Goal: Consume media (video, audio)

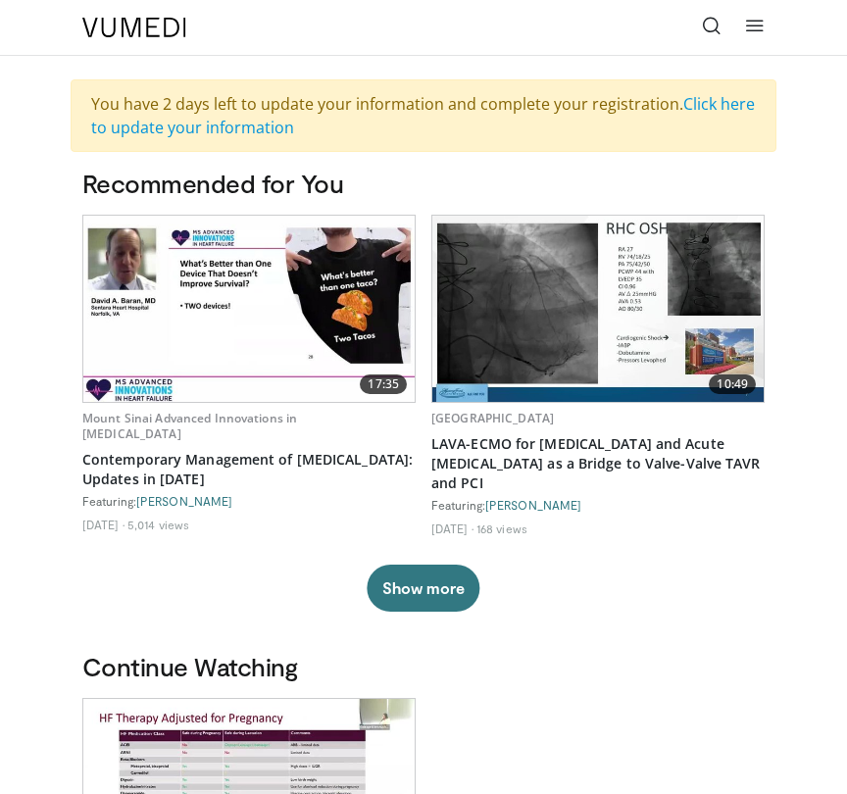
click at [706, 31] on icon at bounding box center [712, 26] width 20 height 20
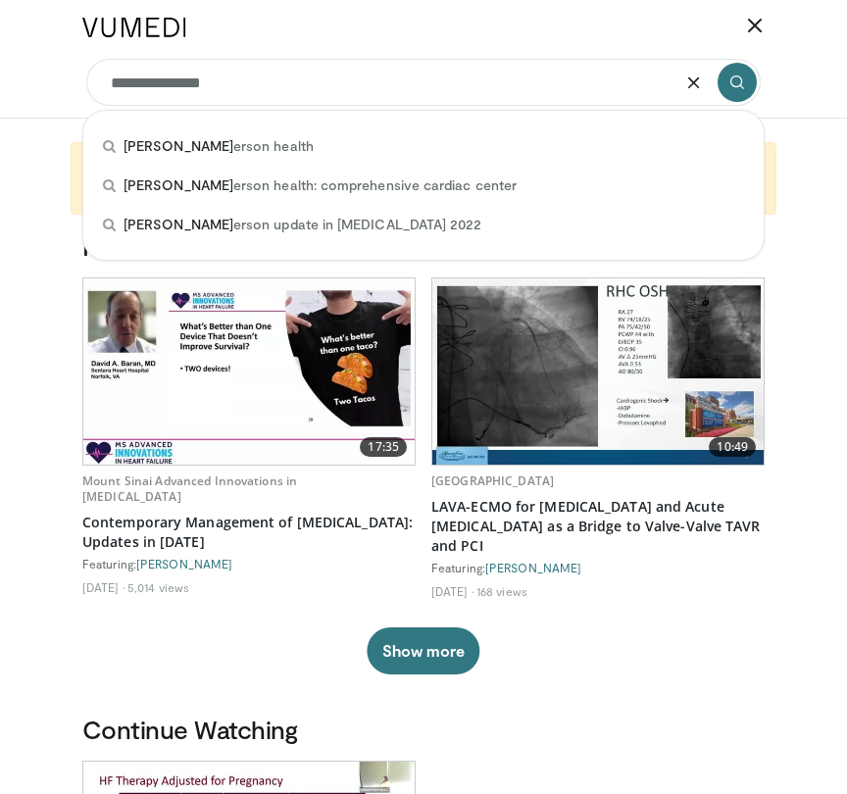
type input "**********"
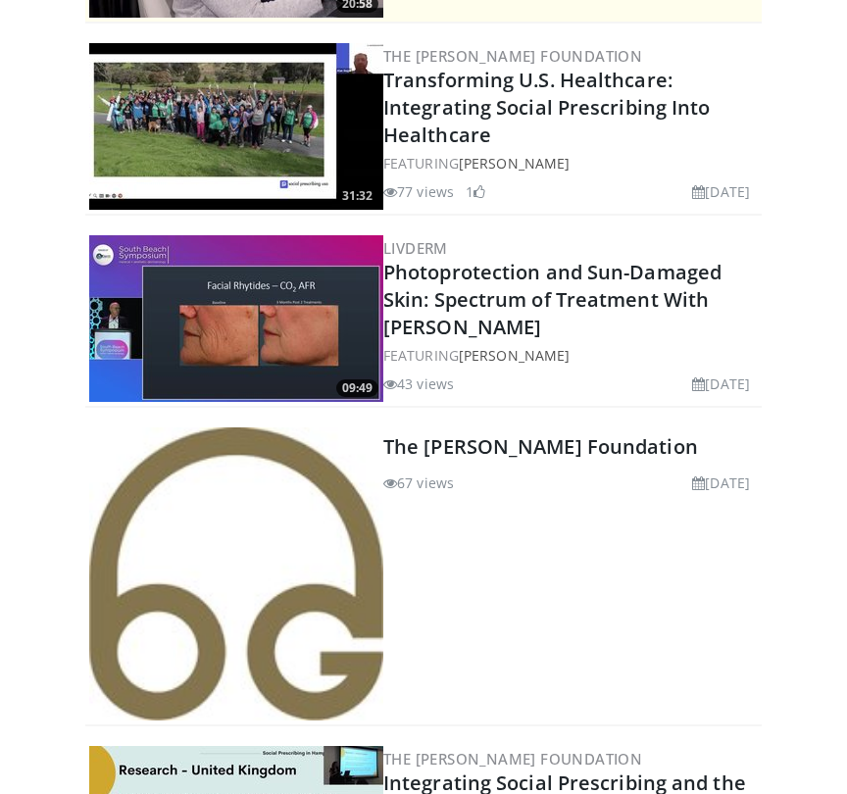
scroll to position [552, 0]
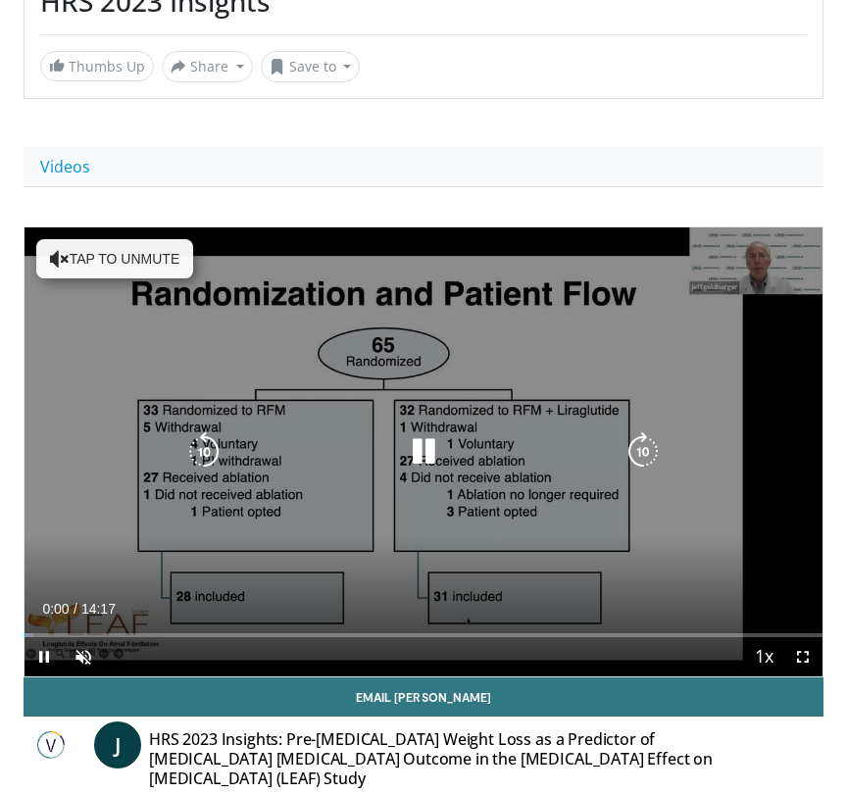
scroll to position [420, 0]
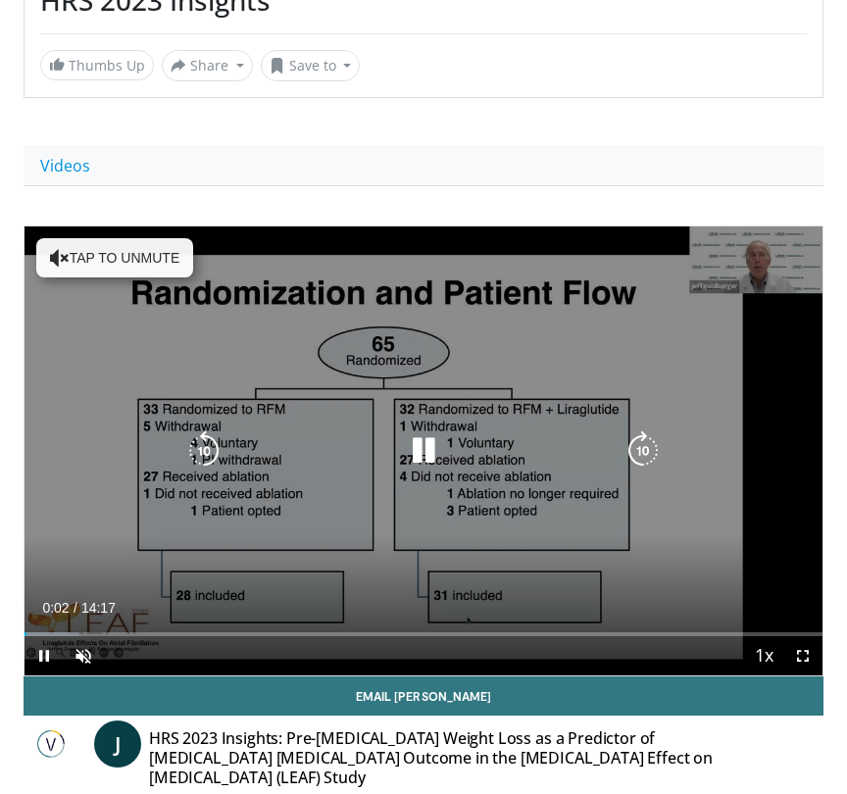
click at [376, 330] on div "10 seconds Tap to unmute" at bounding box center [424, 450] width 798 height 449
click at [419, 451] on icon "Video Player" at bounding box center [423, 450] width 39 height 39
click at [99, 267] on button "Tap to unmute" at bounding box center [114, 257] width 157 height 39
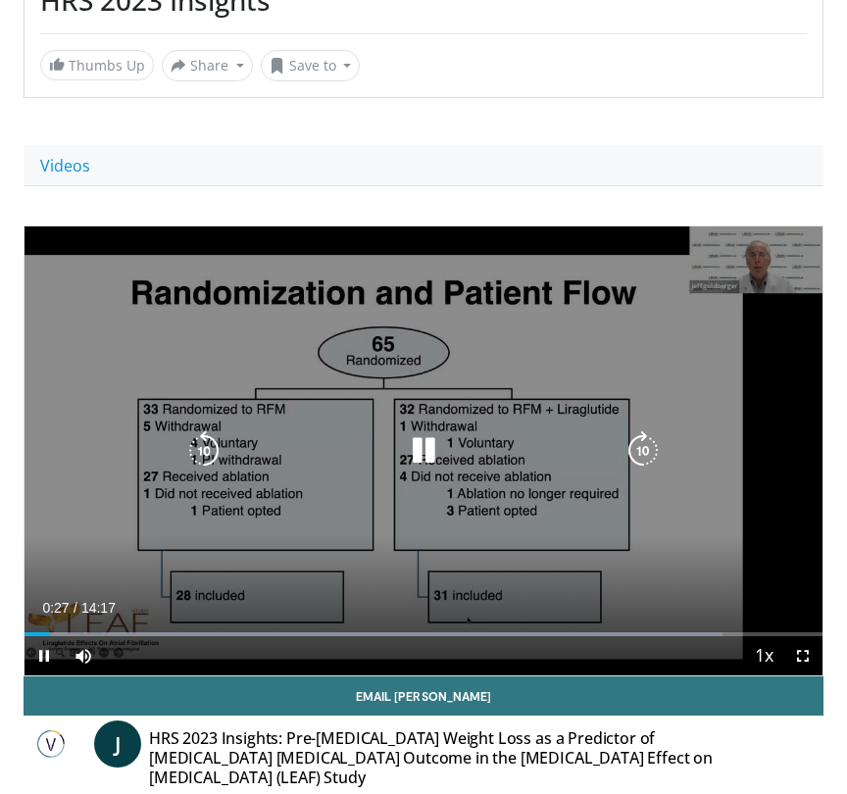
click at [233, 489] on div "10 seconds Tap to unmute" at bounding box center [424, 450] width 798 height 449
click at [207, 444] on icon "Video Player" at bounding box center [203, 450] width 39 height 39
click at [419, 451] on icon "Video Player" at bounding box center [423, 450] width 39 height 39
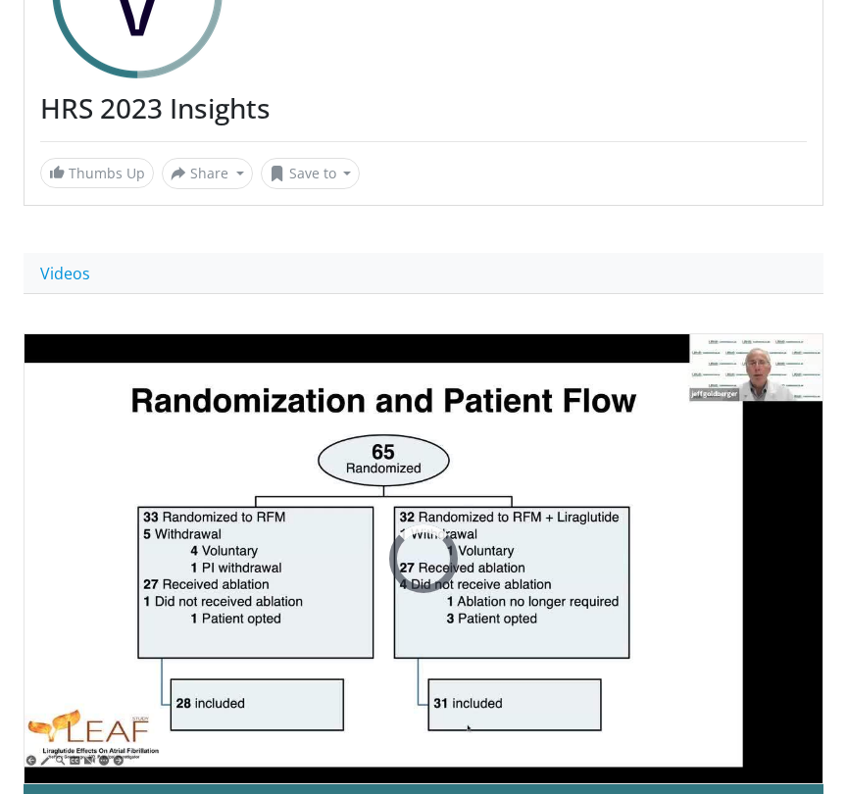
scroll to position [550, 0]
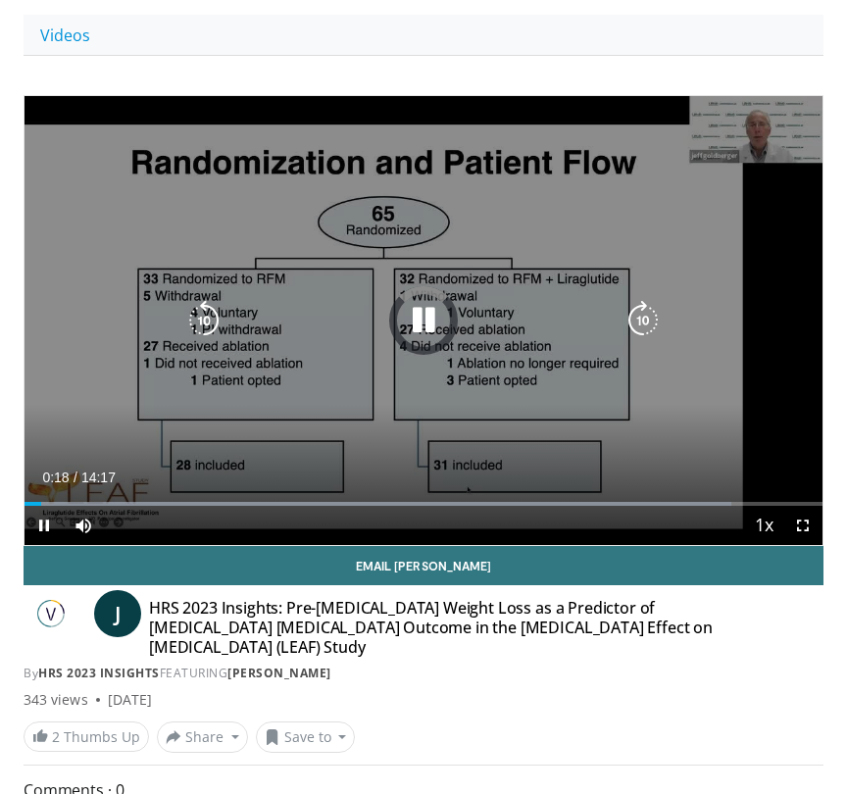
click at [612, 286] on div "10 seconds Tap to unmute" at bounding box center [424, 320] width 798 height 449
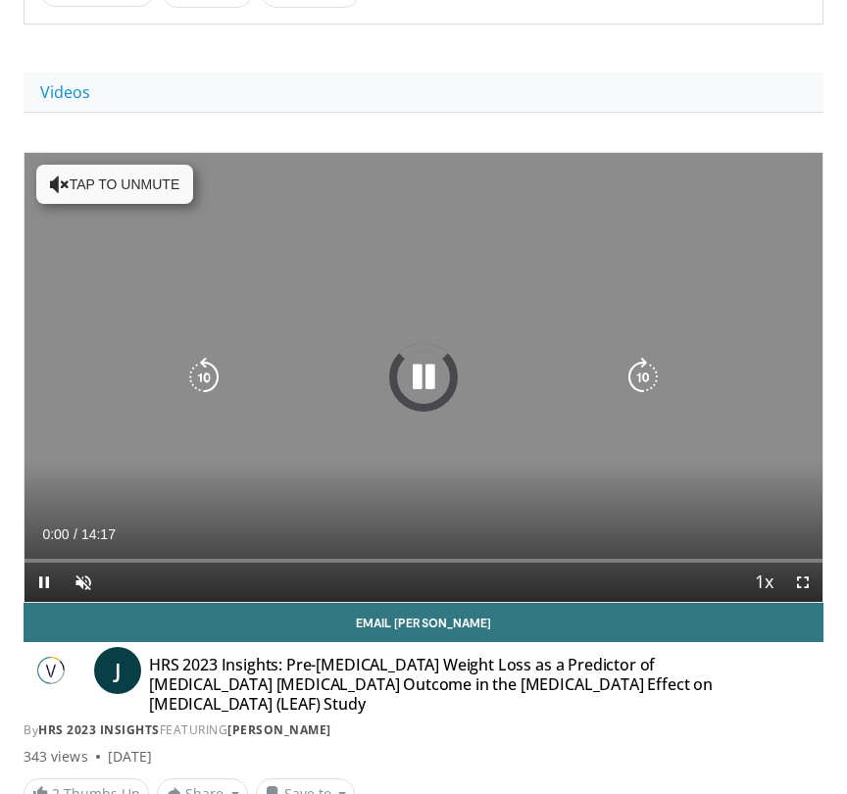
scroll to position [495, 0]
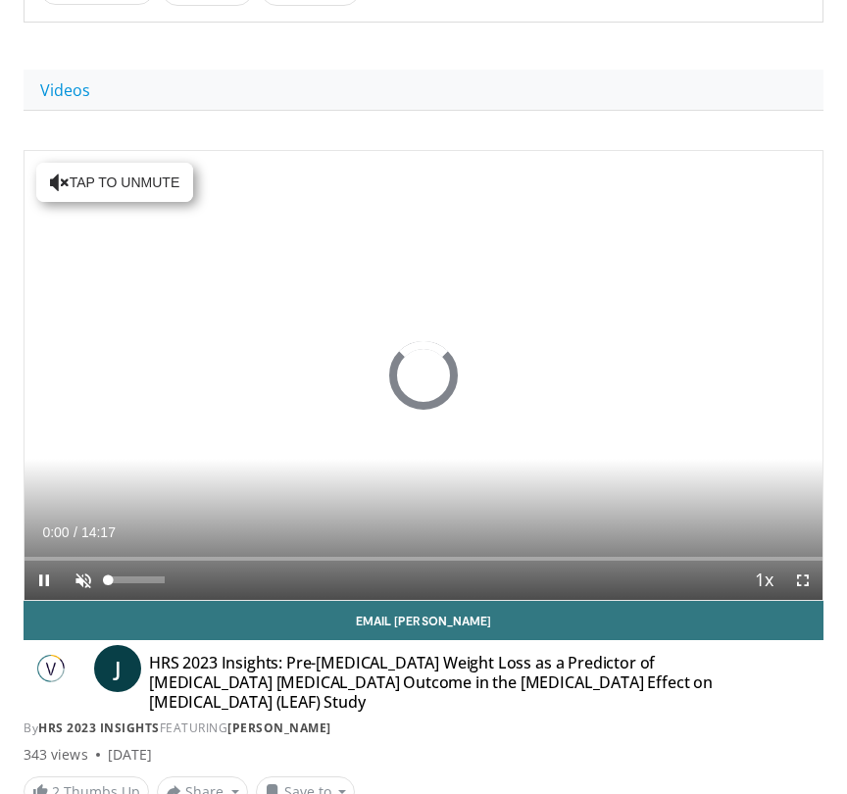
click at [85, 580] on span "Video Player" at bounding box center [83, 580] width 39 height 39
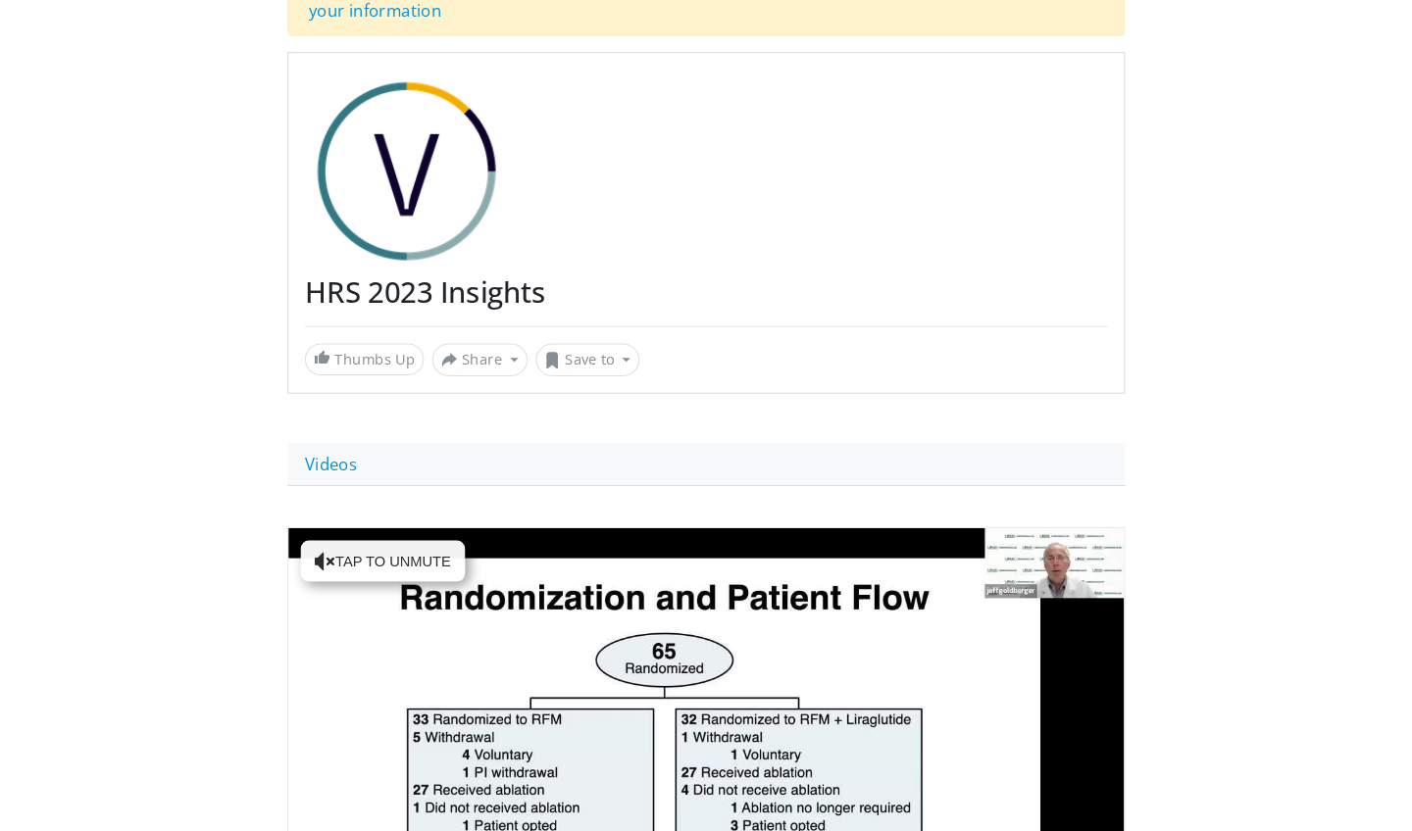
scroll to position [139, 0]
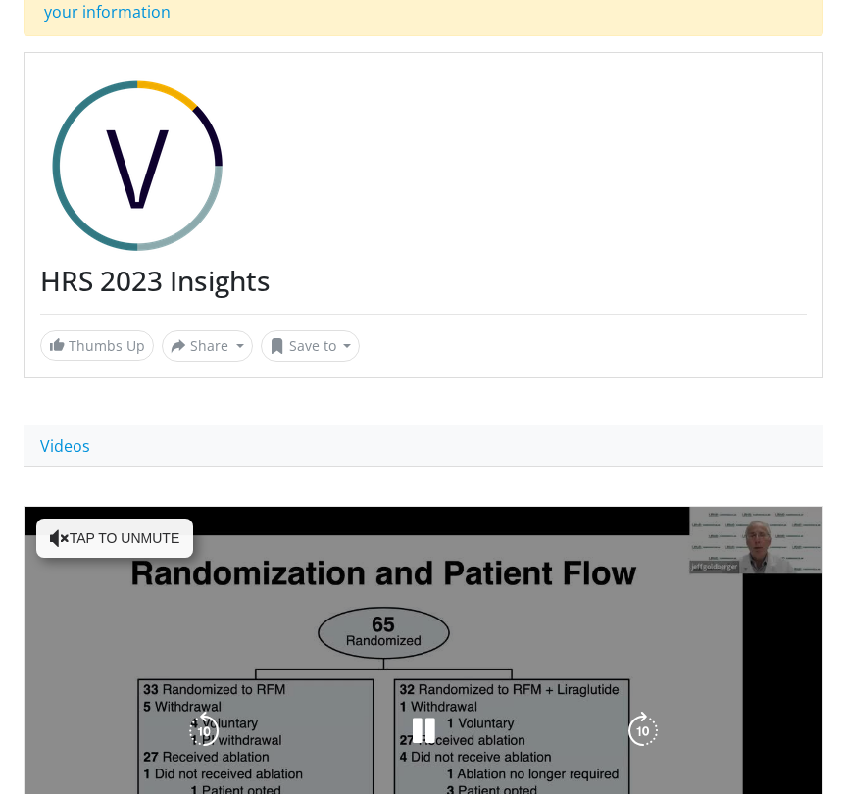
click at [506, 592] on div "10 seconds Tap to unmute" at bounding box center [424, 731] width 798 height 449
